Goal: Information Seeking & Learning: Find specific fact

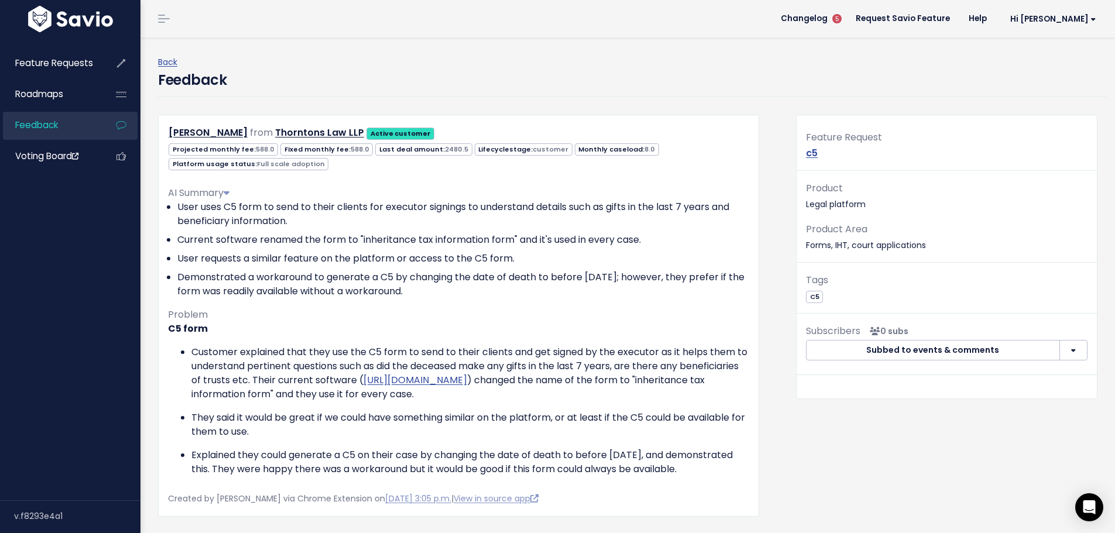
click at [46, 126] on span "Feedback" at bounding box center [36, 125] width 43 height 12
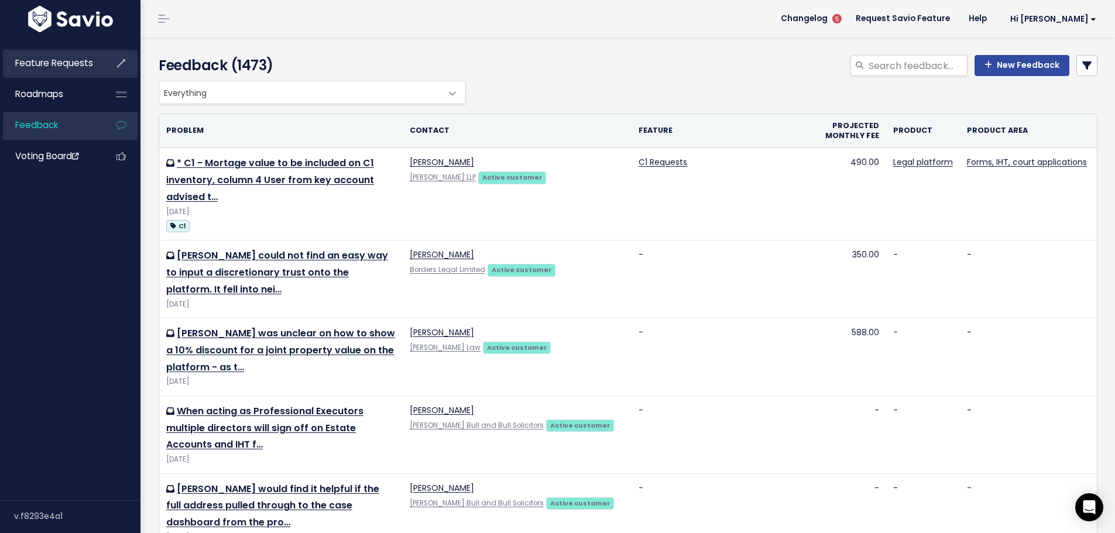
click at [66, 68] on span "Feature Requests" at bounding box center [54, 63] width 78 height 12
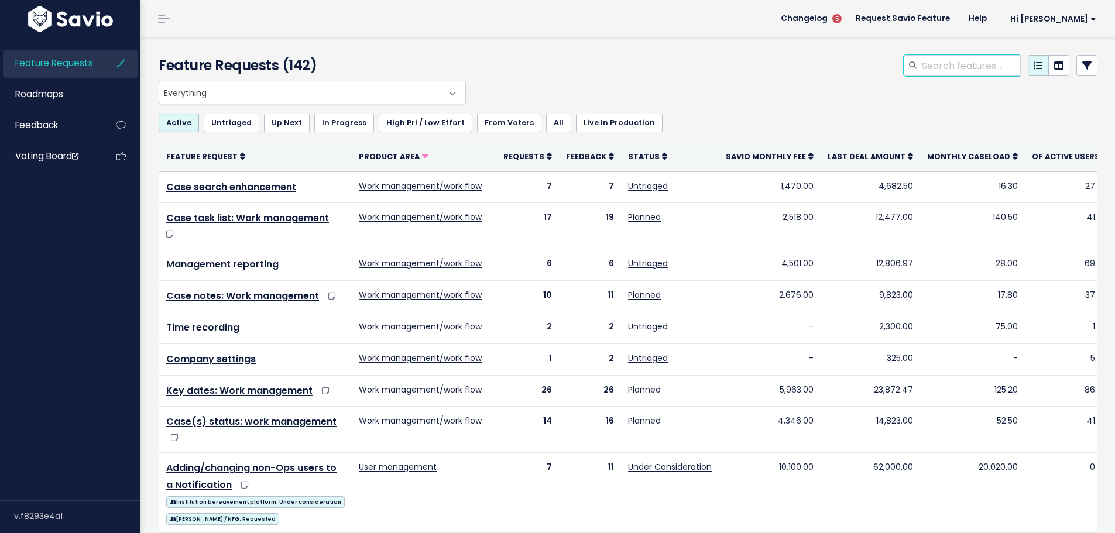
click at [931, 66] on input "search" at bounding box center [971, 65] width 100 height 21
type input "shares"
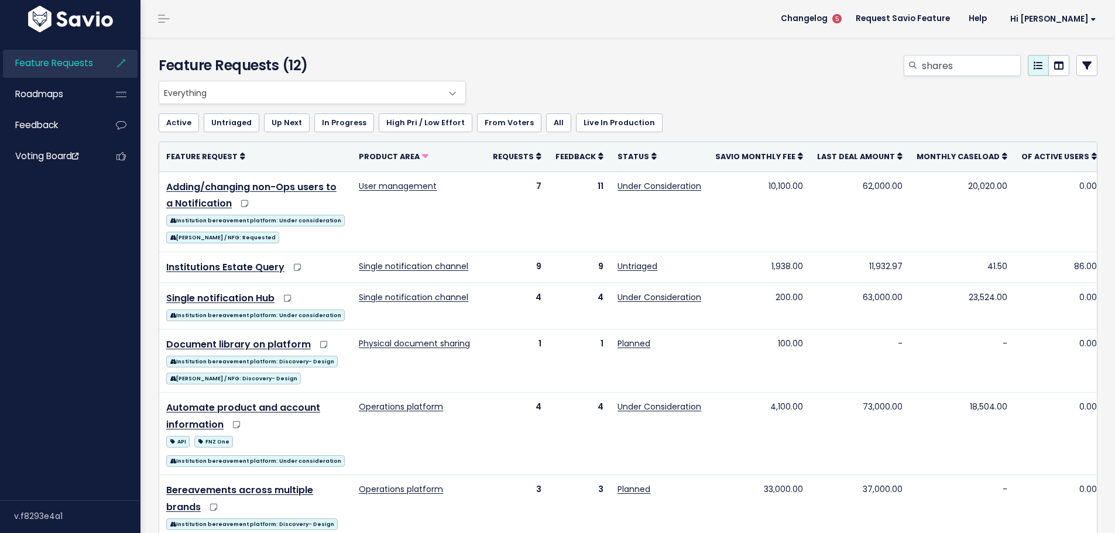
click at [1082, 64] on icon at bounding box center [1086, 65] width 9 height 9
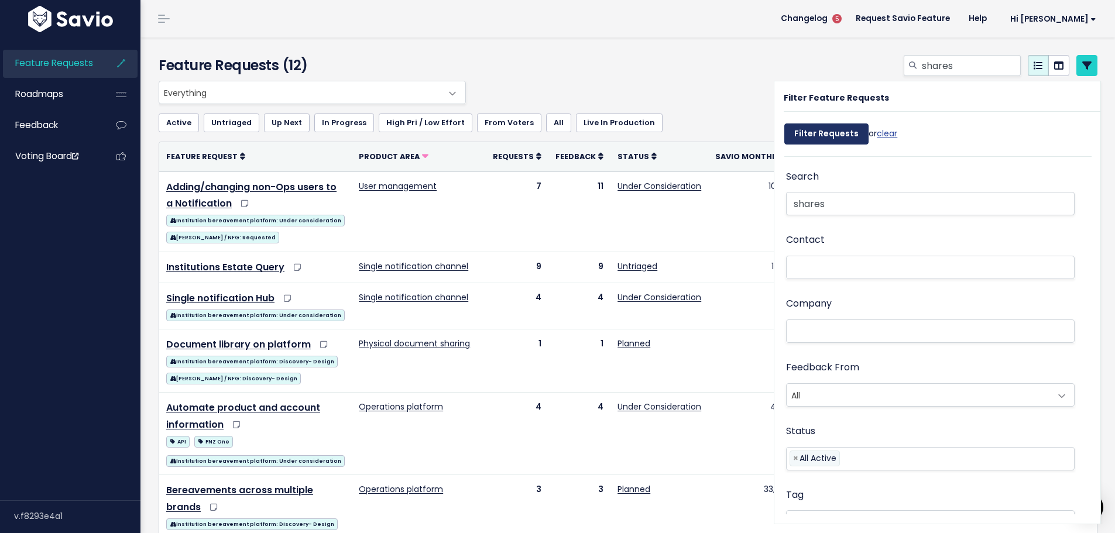
click at [819, 134] on input "Filter Requests" at bounding box center [826, 134] width 84 height 21
select select
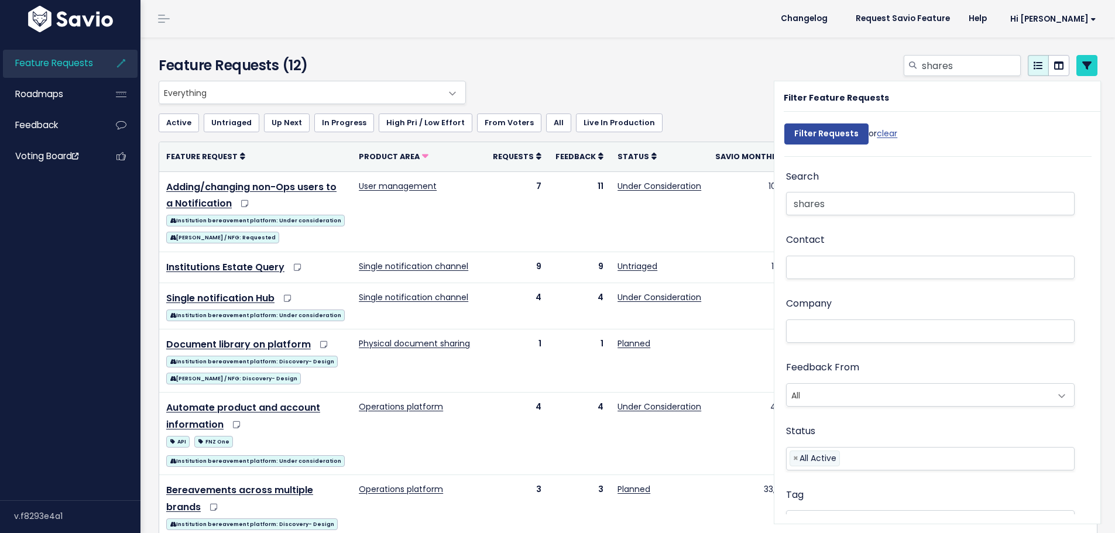
select select
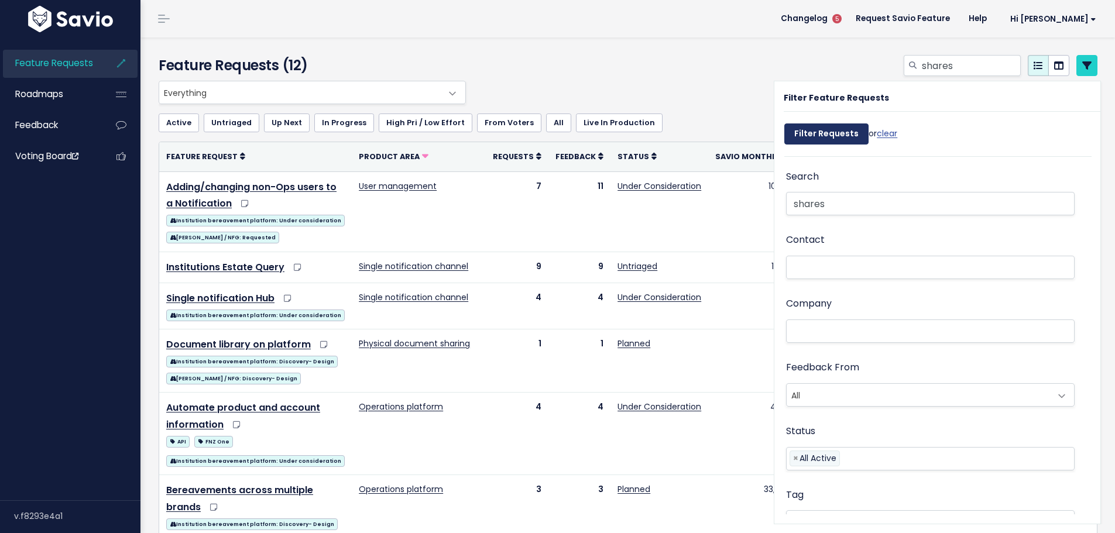
click at [820, 133] on input "Filter Requests" at bounding box center [826, 134] width 84 height 21
select select
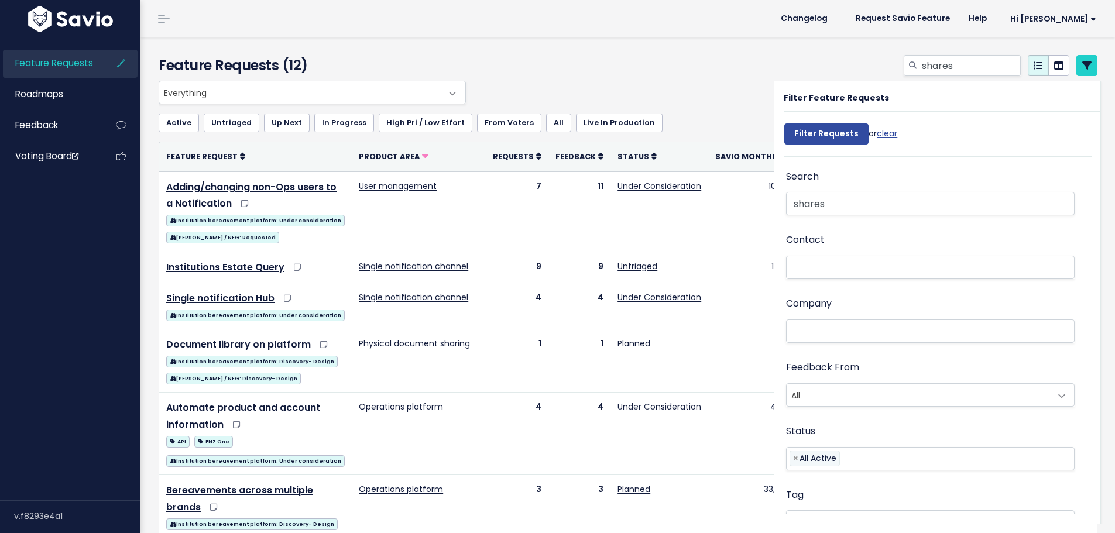
select select
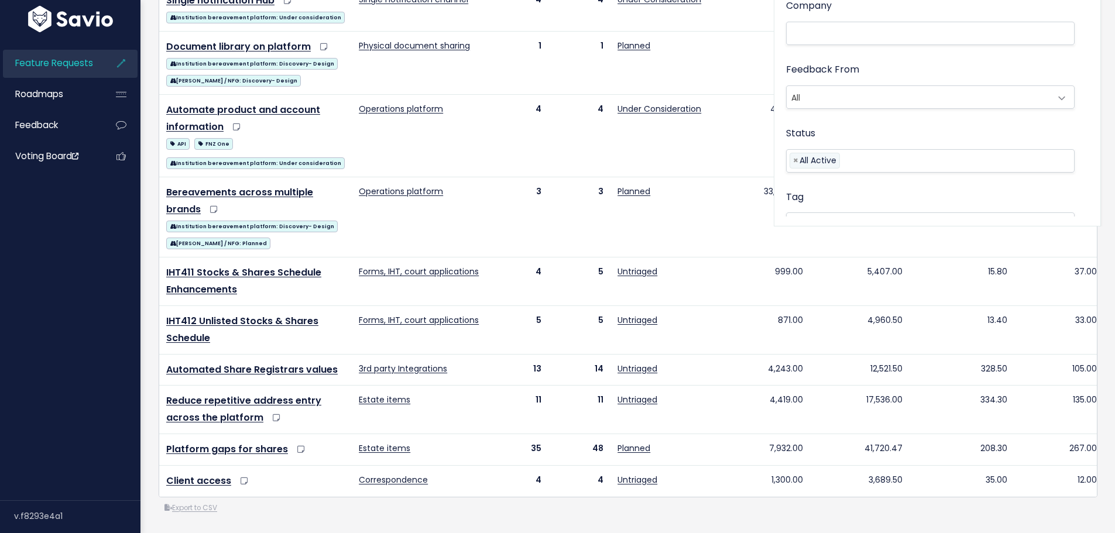
scroll to position [332, 0]
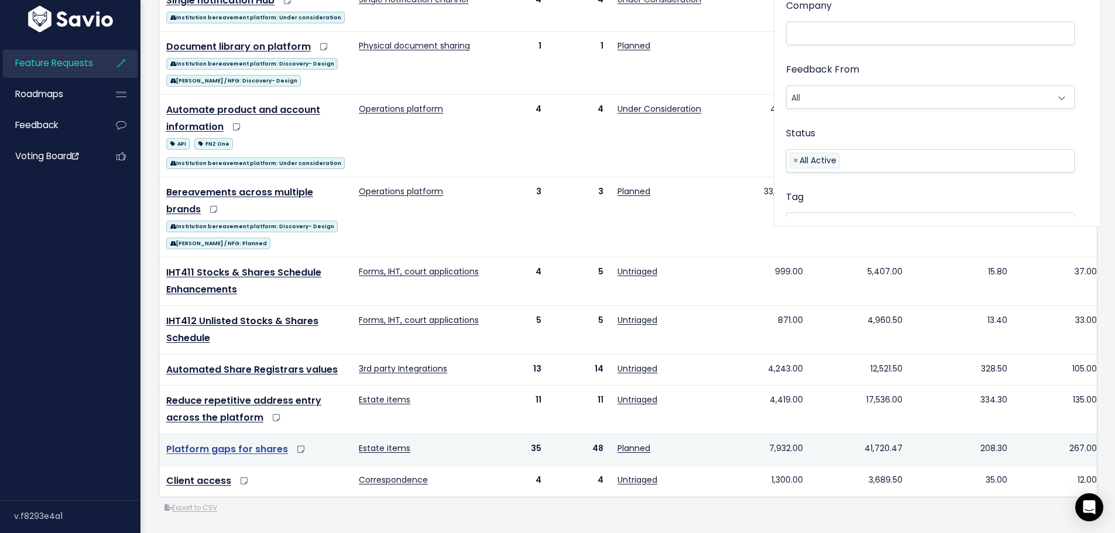
click at [229, 443] on link "Platform gaps for shares" at bounding box center [227, 449] width 122 height 13
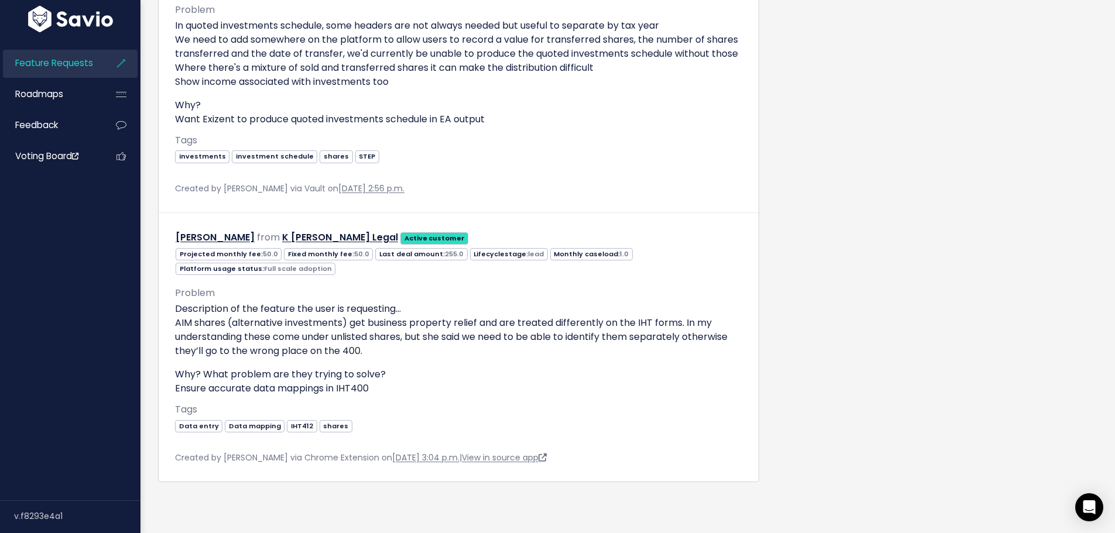
scroll to position [15487, 0]
click at [53, 121] on span "Feedback" at bounding box center [36, 125] width 43 height 12
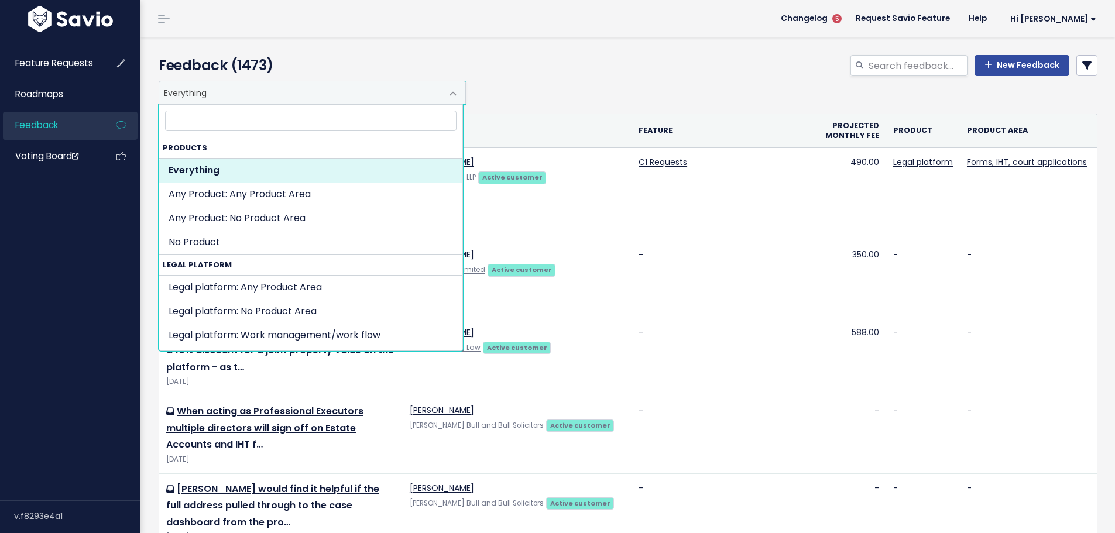
click at [455, 89] on span at bounding box center [452, 93] width 23 height 23
click at [632, 53] on div "Feedback (1473) New Feedback" at bounding box center [625, 58] width 971 height 43
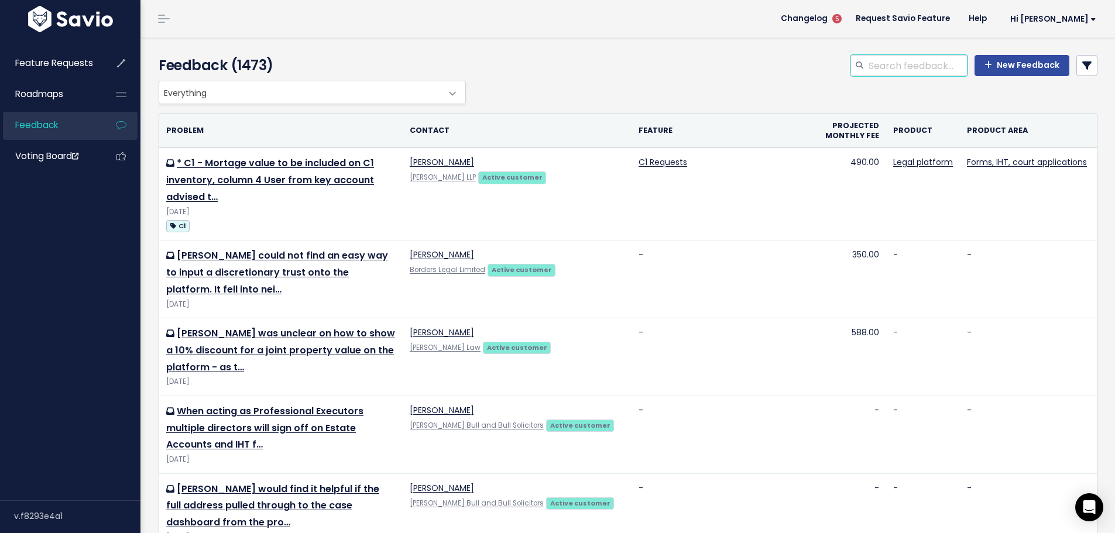
click at [874, 57] on input "search" at bounding box center [918, 65] width 100 height 21
type input "[PERSON_NAME]"
click at [1085, 57] on link at bounding box center [1086, 65] width 21 height 21
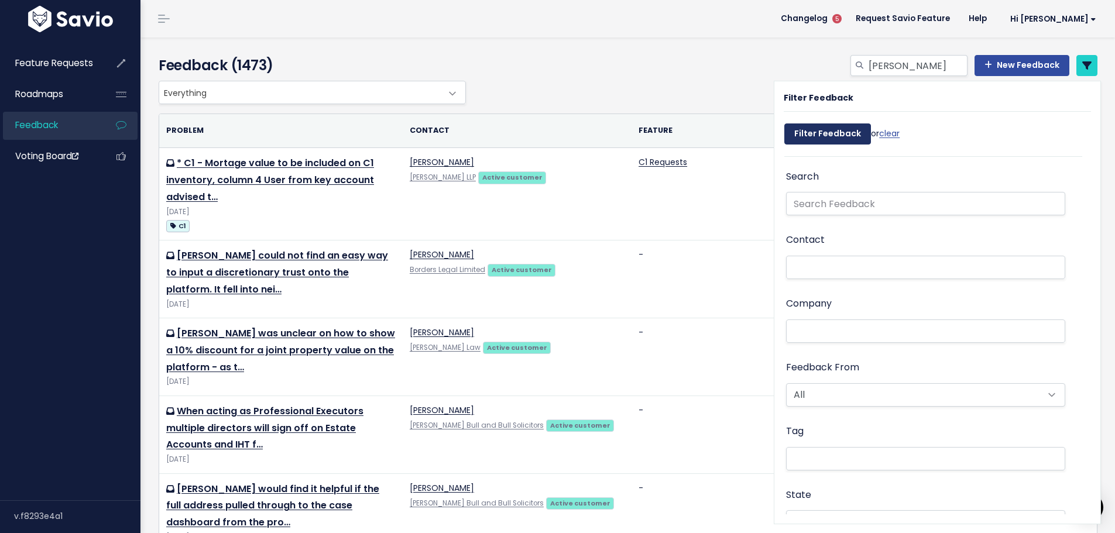
click at [840, 141] on input "Filter Feedback" at bounding box center [827, 134] width 87 height 21
select select
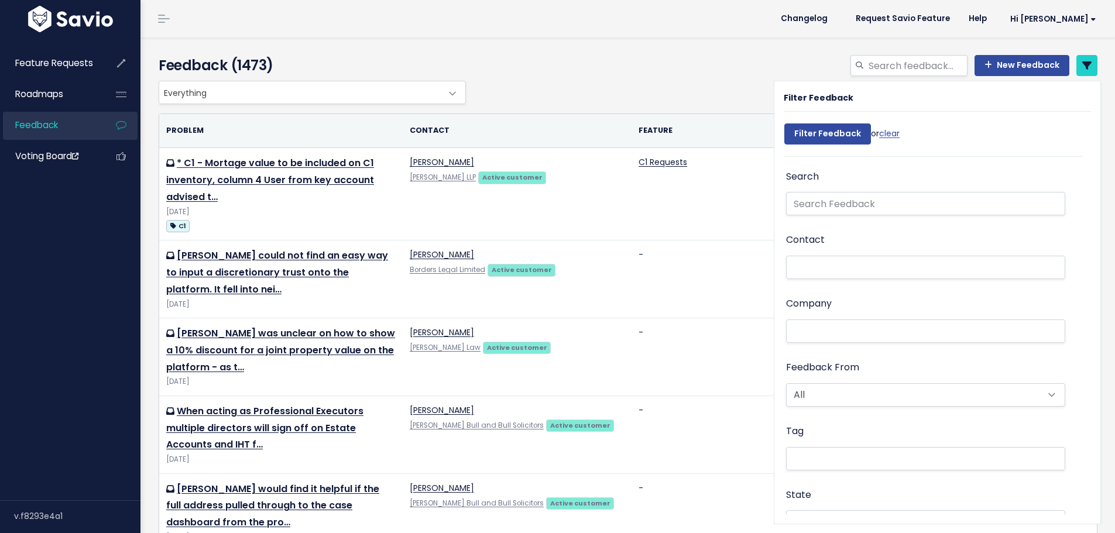
select select
click at [824, 200] on input "text" at bounding box center [925, 203] width 279 height 23
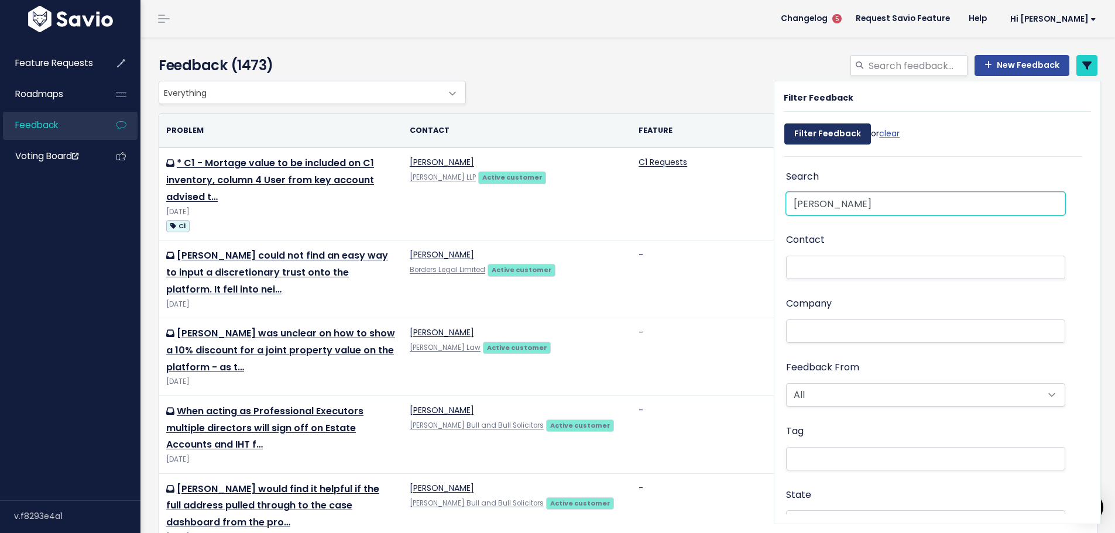
type input "[PERSON_NAME]"
click at [815, 133] on input "Filter Feedback" at bounding box center [827, 134] width 87 height 21
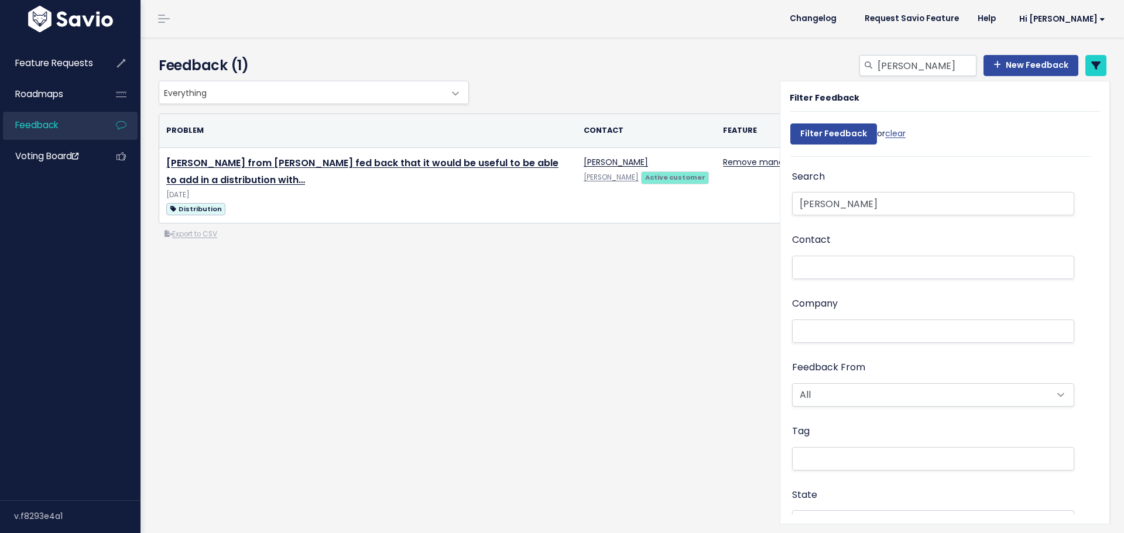
select select
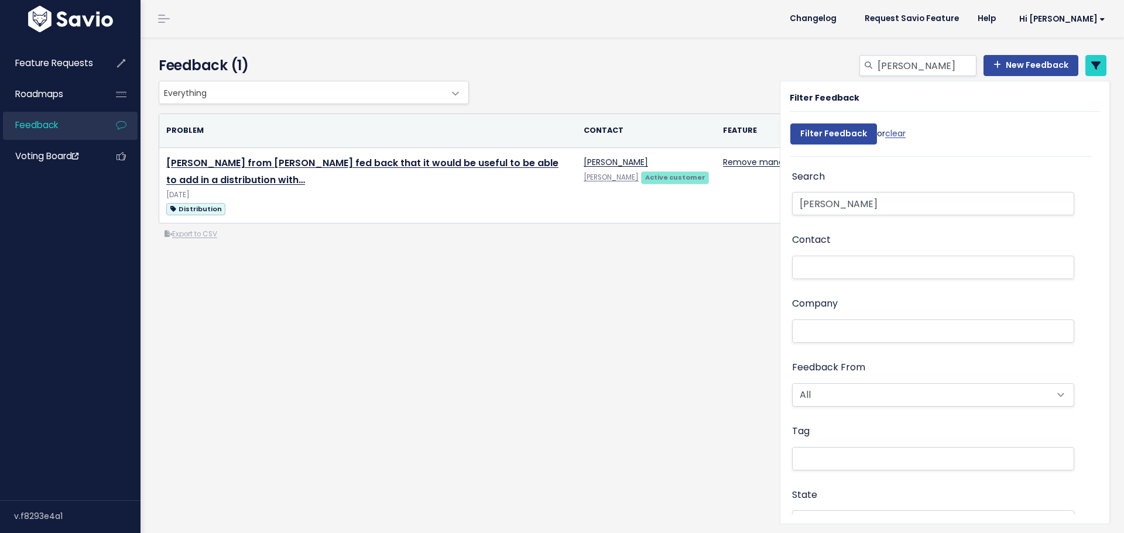
select select
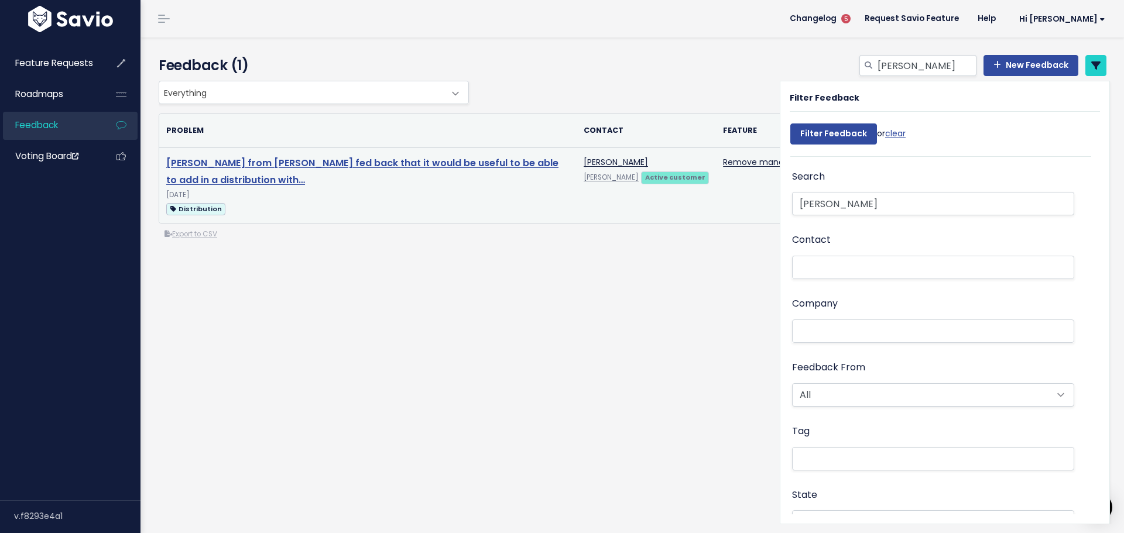
click at [229, 160] on link "Lindsay from Paris Steele fed back that it would be useful to be able to add in…" at bounding box center [362, 171] width 392 height 30
